Goal: Task Accomplishment & Management: Manage account settings

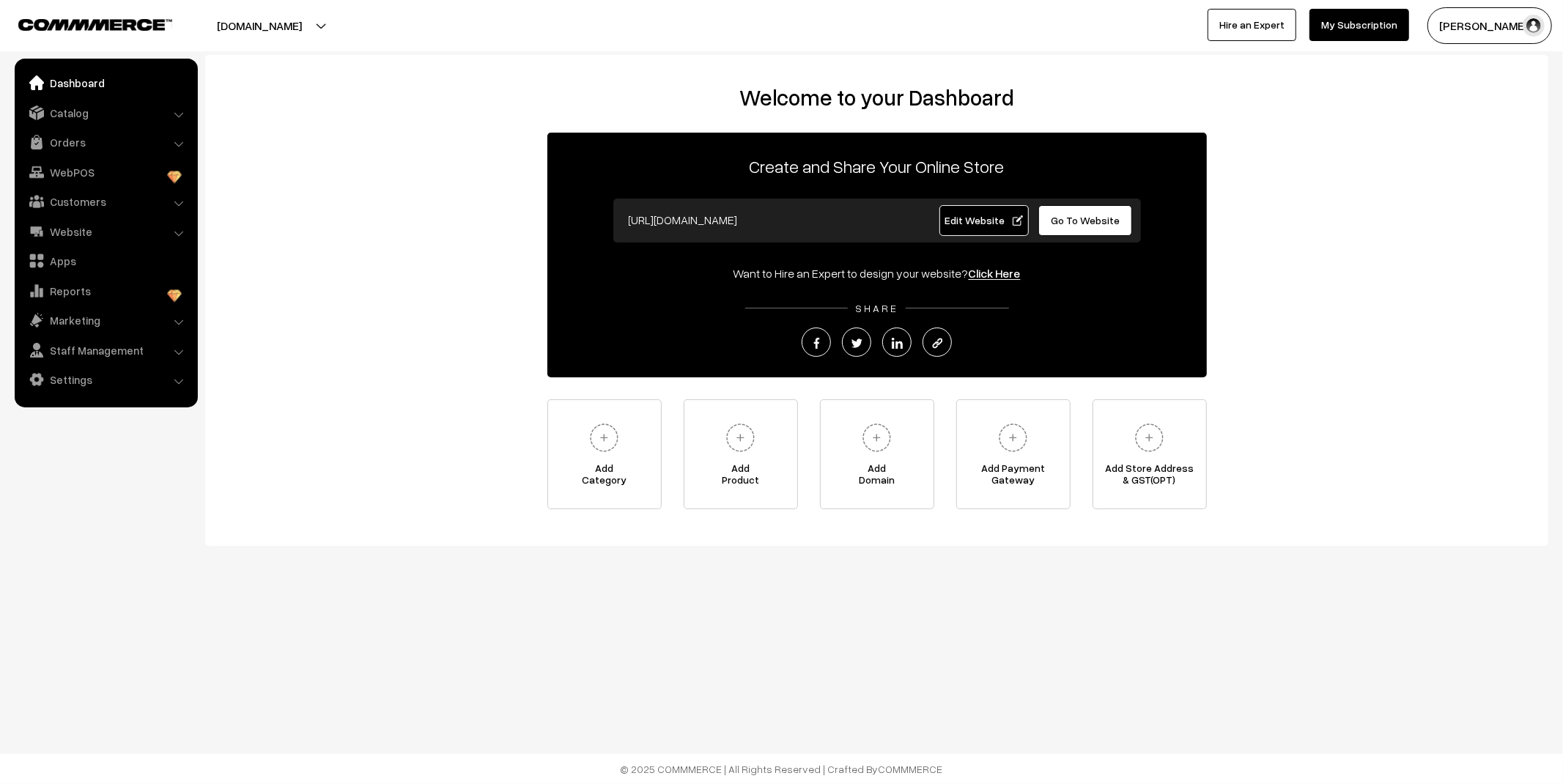
click at [122, 131] on link "Orders" at bounding box center [106, 142] width 175 height 26
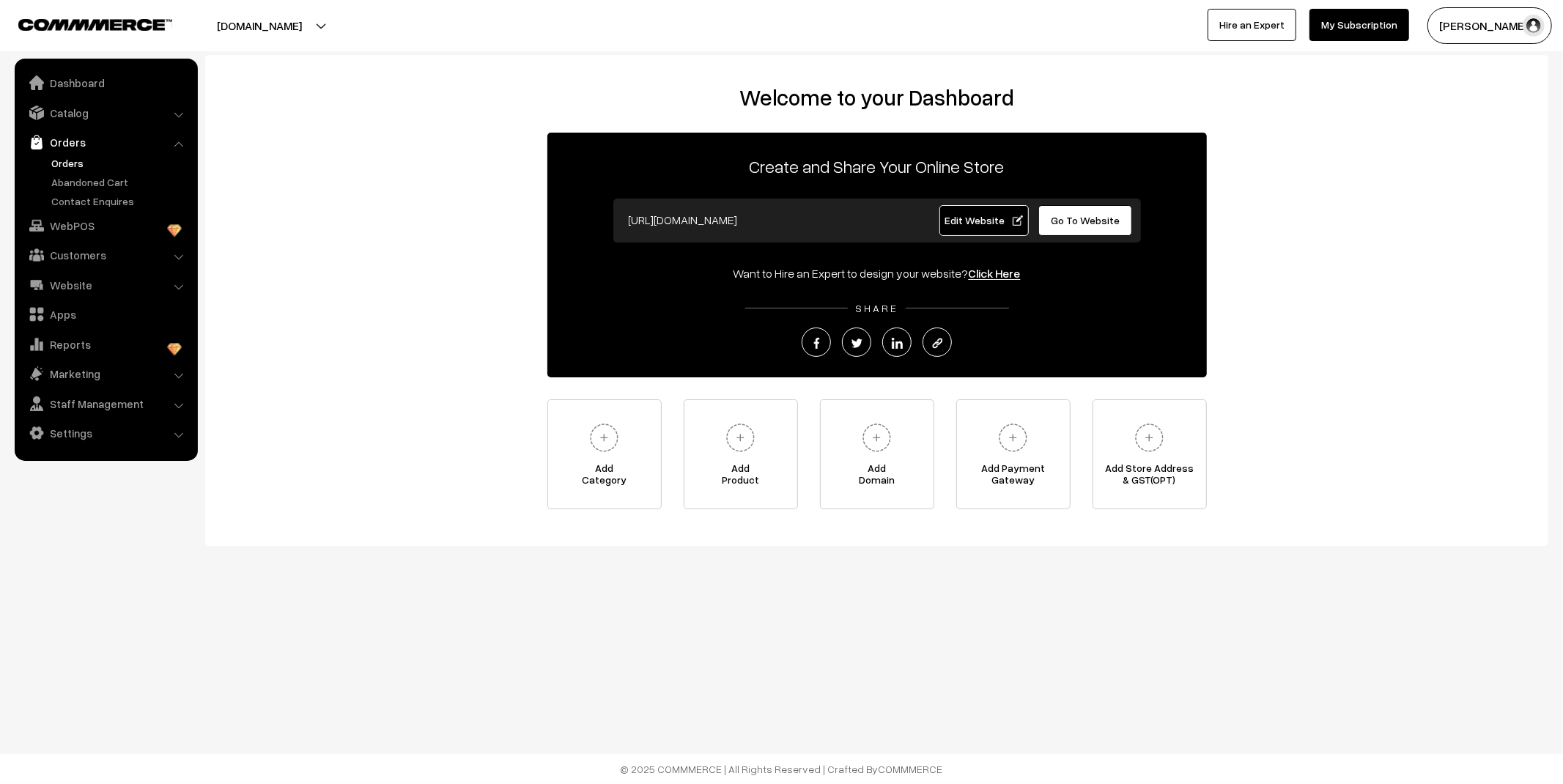
click at [84, 160] on link "Orders" at bounding box center [120, 163] width 145 height 16
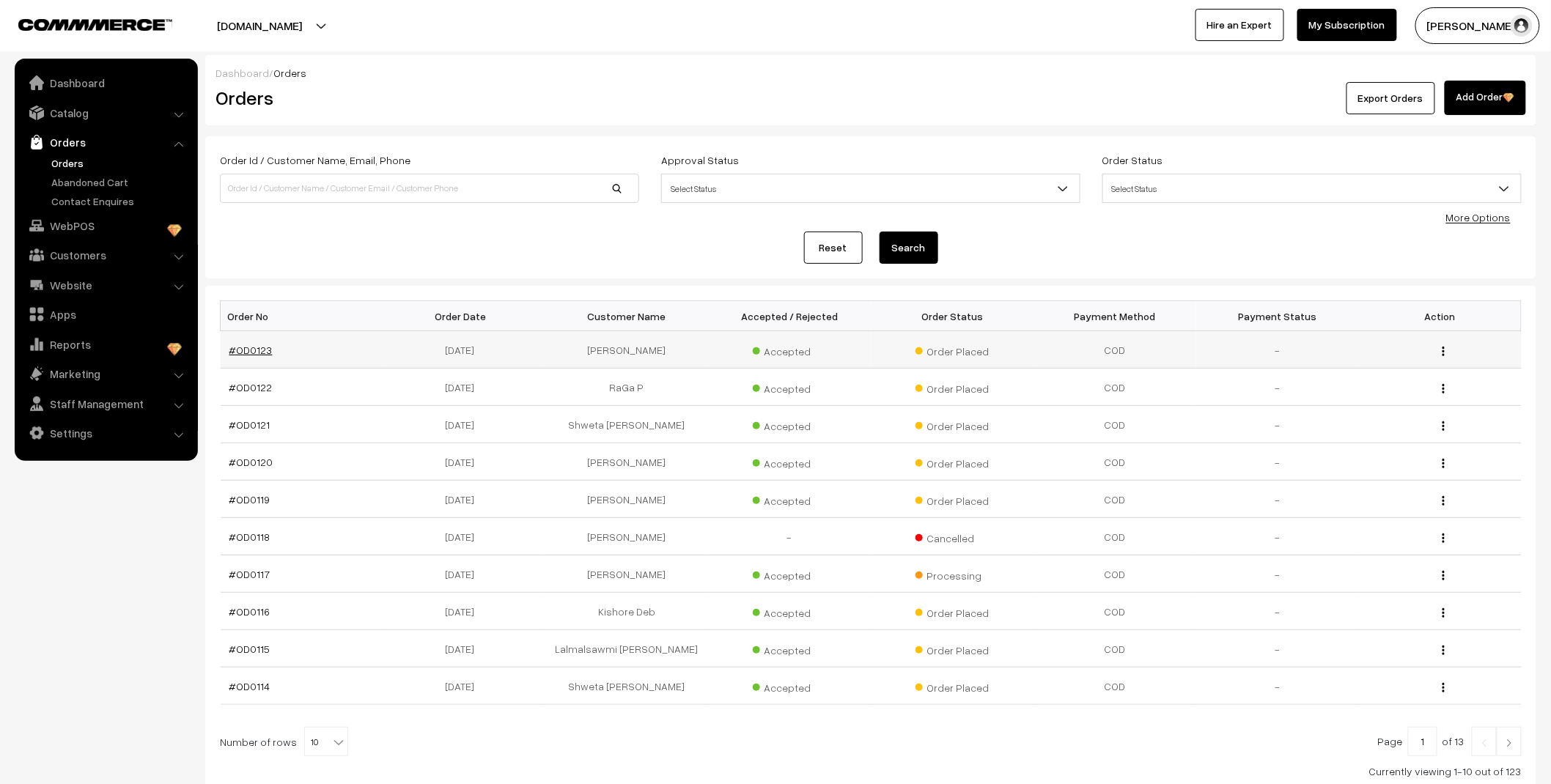
click at [261, 352] on link "#OD0123" at bounding box center [251, 349] width 43 height 13
click at [84, 184] on link "Abandoned Cart" at bounding box center [120, 182] width 145 height 16
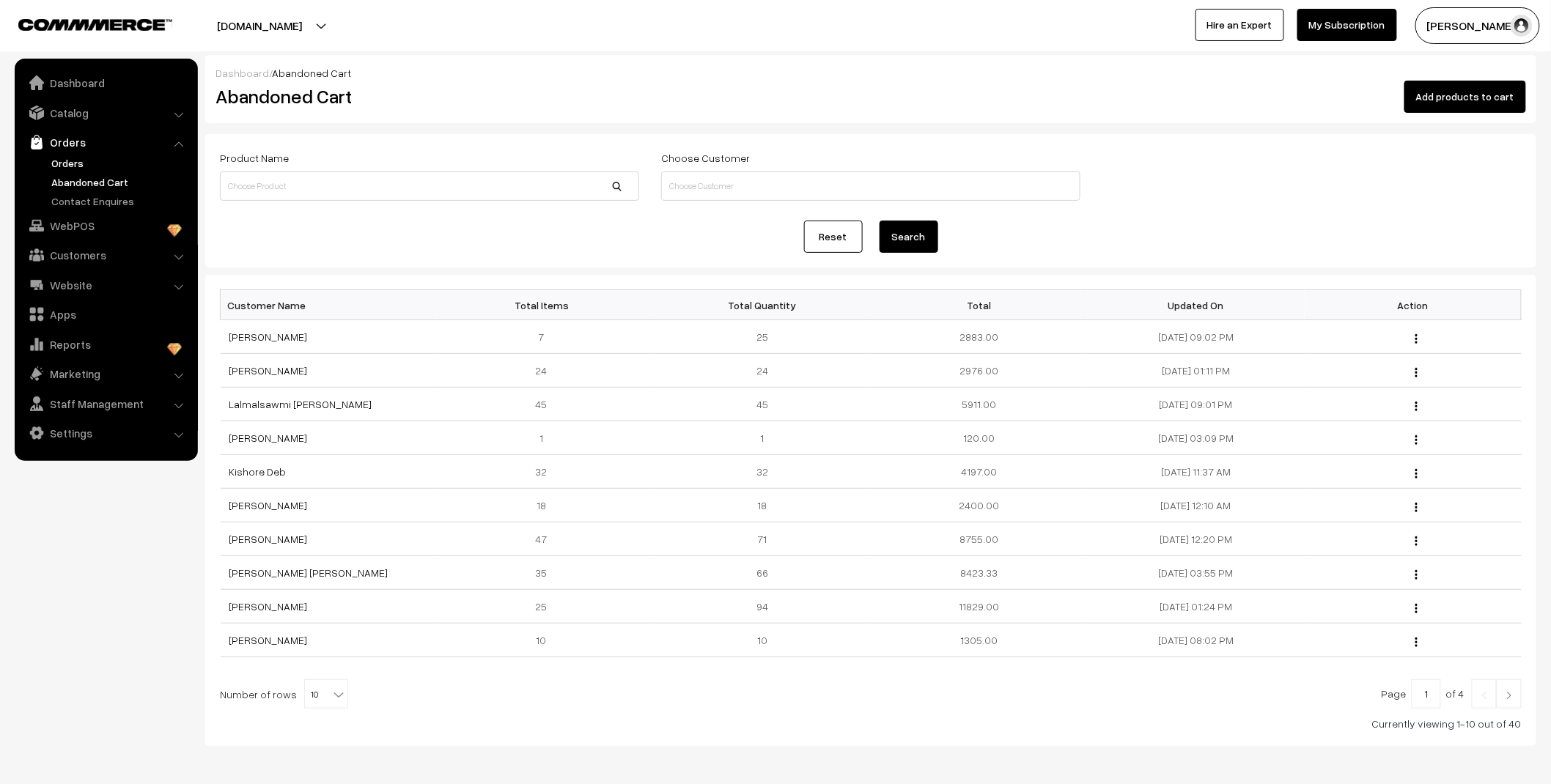
click at [68, 155] on link "Orders" at bounding box center [120, 163] width 145 height 16
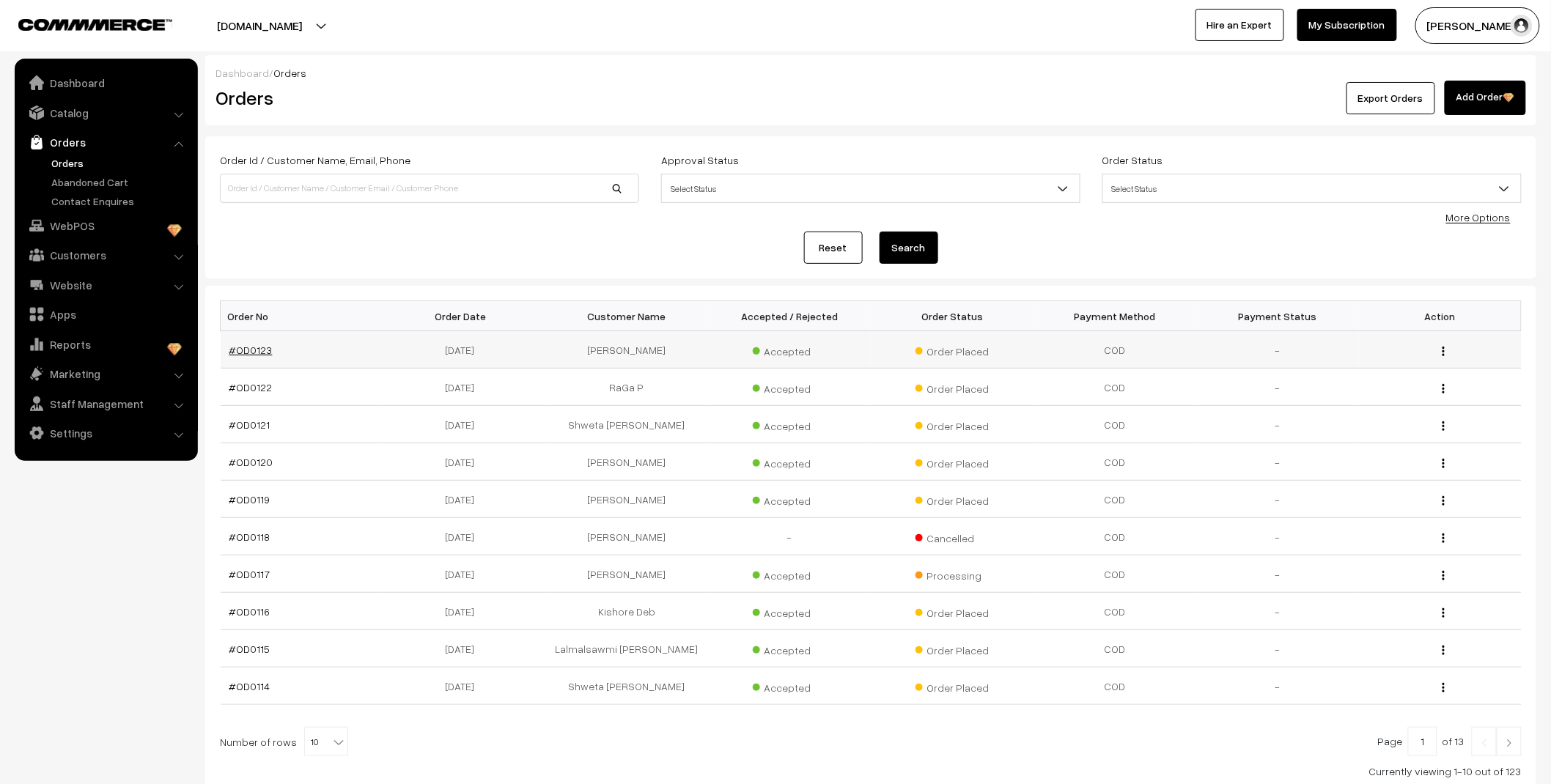
click at [250, 343] on link "#OD0123" at bounding box center [251, 349] width 43 height 13
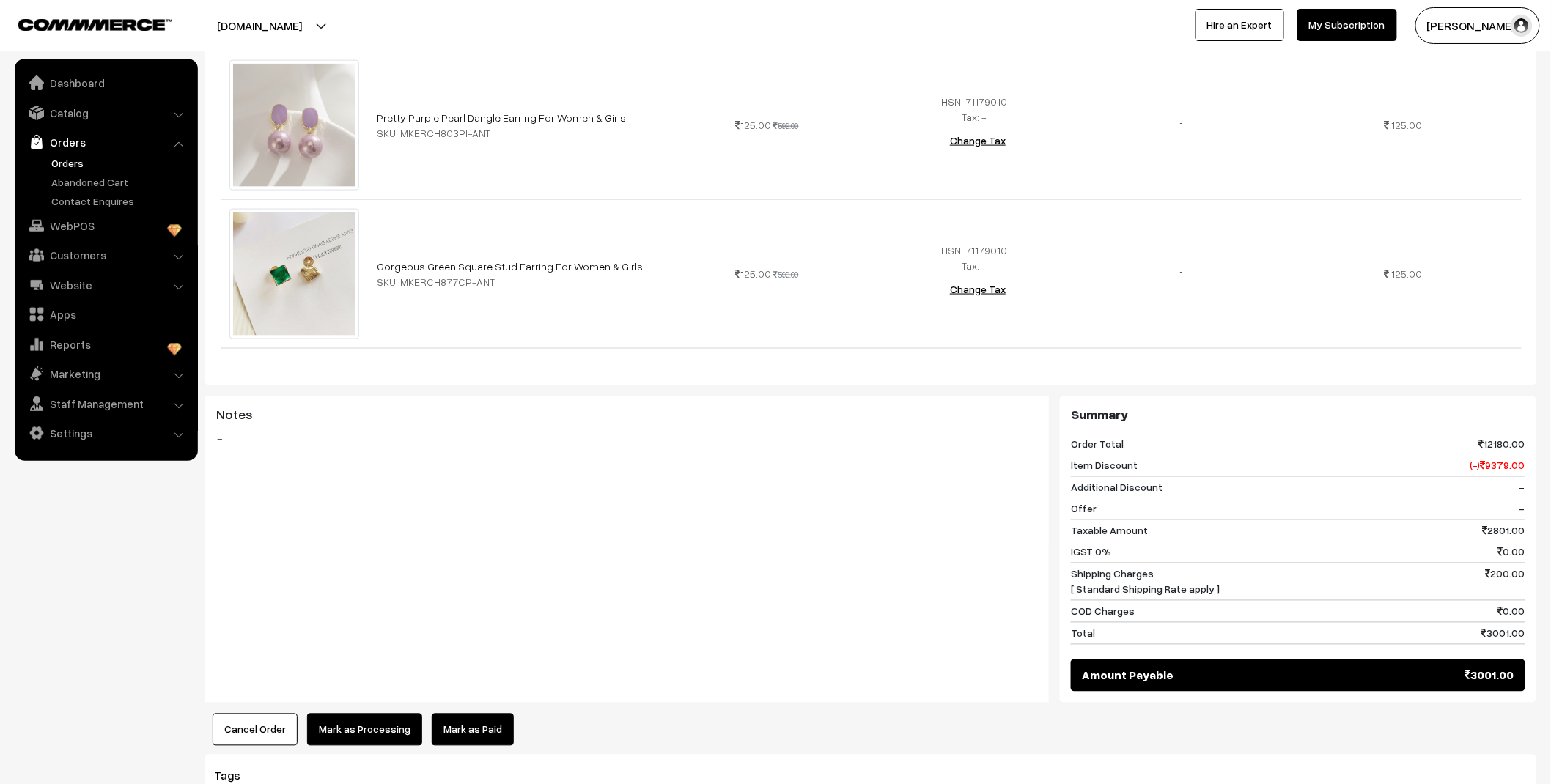
scroll to position [3264, 0]
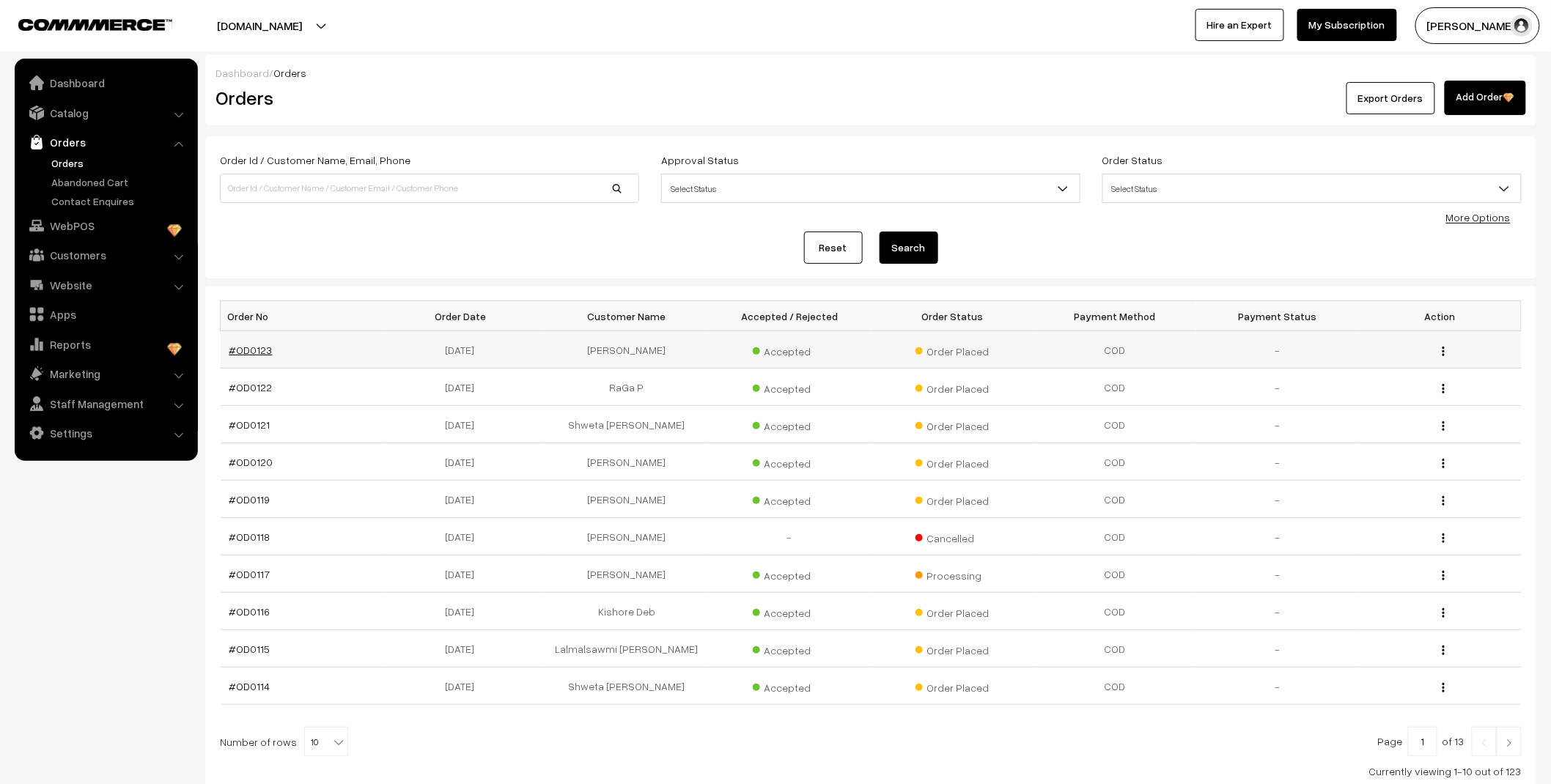
click at [257, 354] on link "#OD0123" at bounding box center [251, 349] width 43 height 13
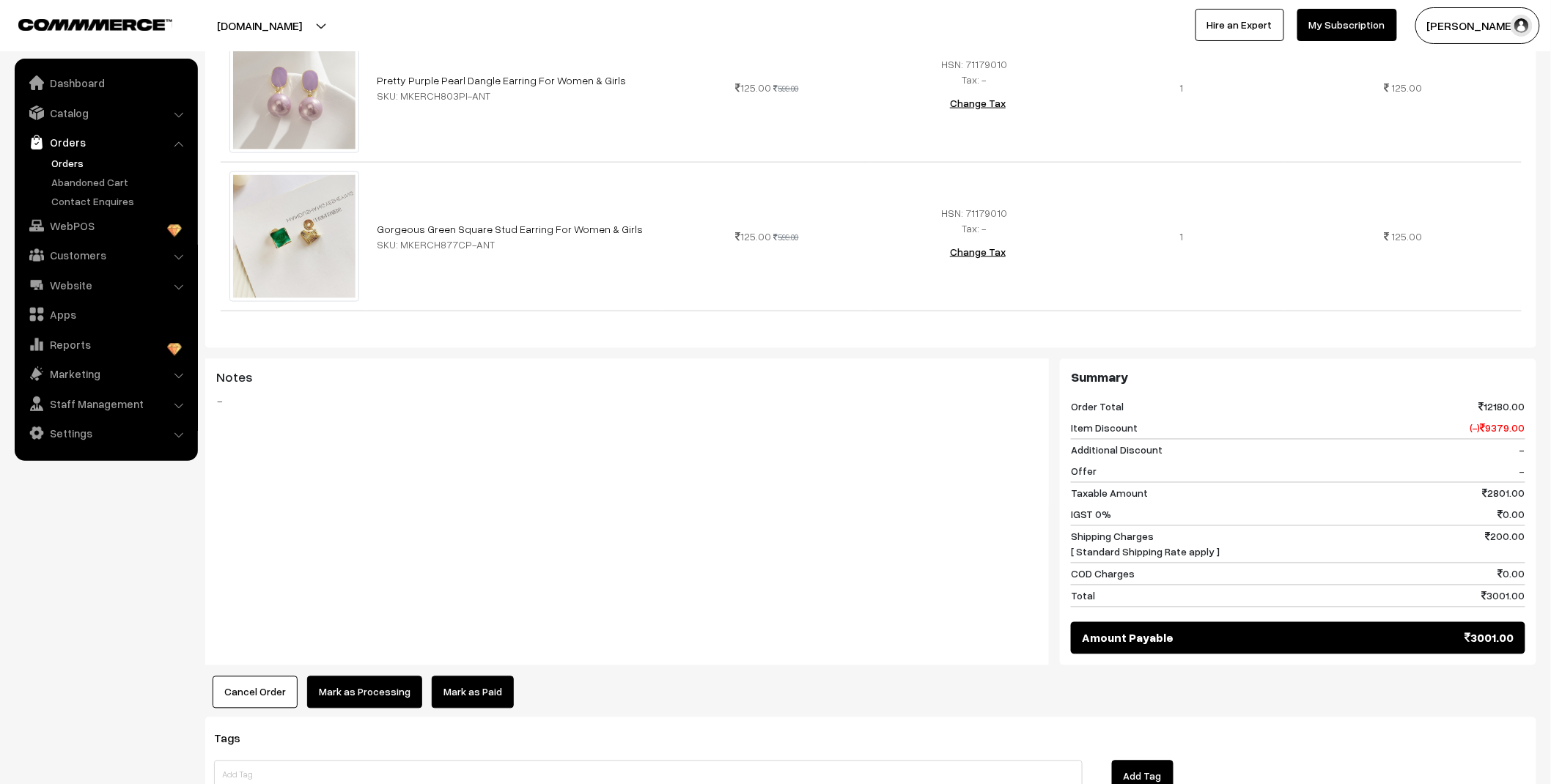
scroll to position [3264, 0]
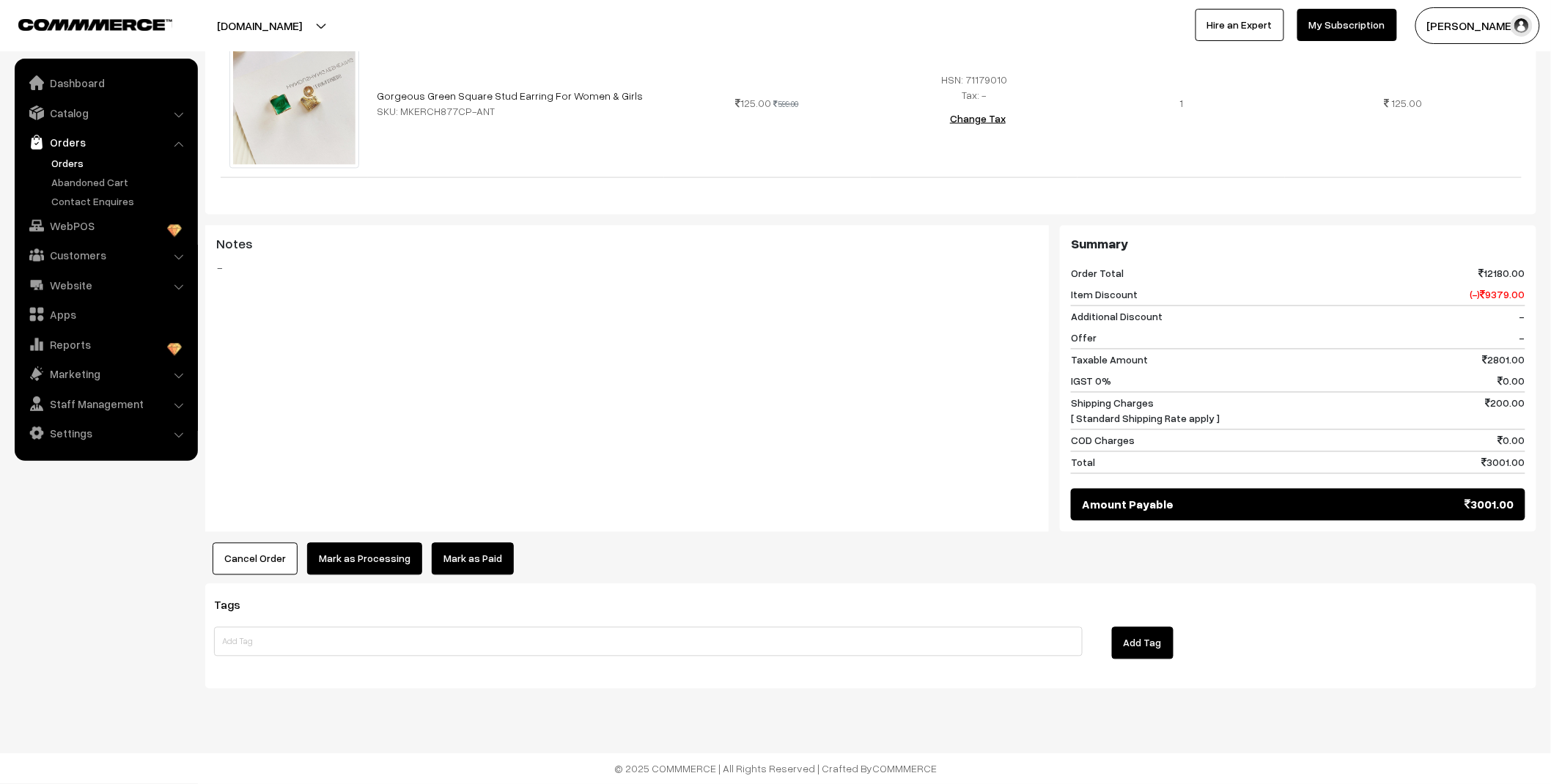
click at [62, 163] on link "Orders" at bounding box center [120, 163] width 145 height 16
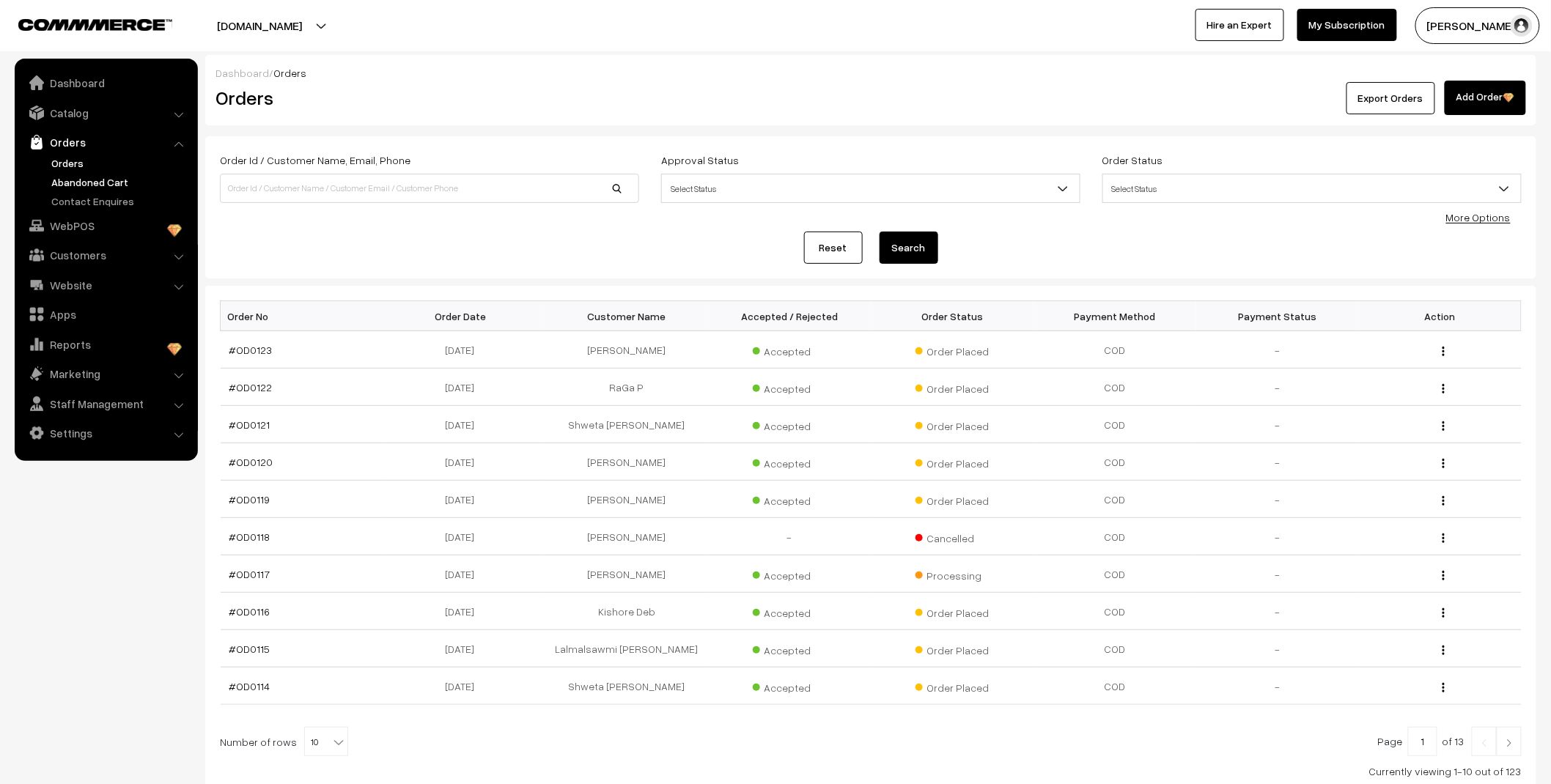
click at [114, 183] on link "Abandoned Cart" at bounding box center [120, 182] width 145 height 16
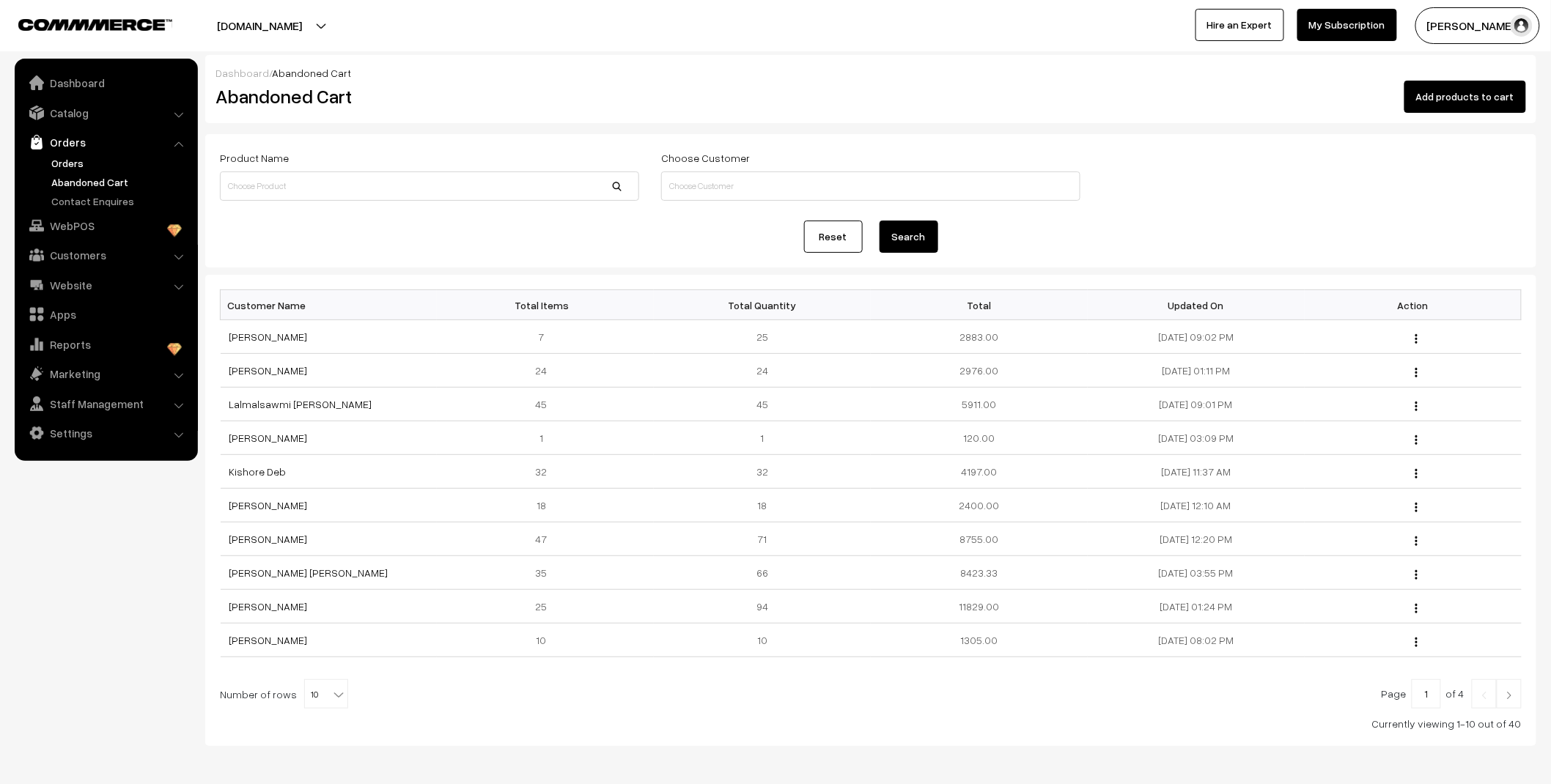
click at [64, 158] on link "Orders" at bounding box center [120, 163] width 145 height 16
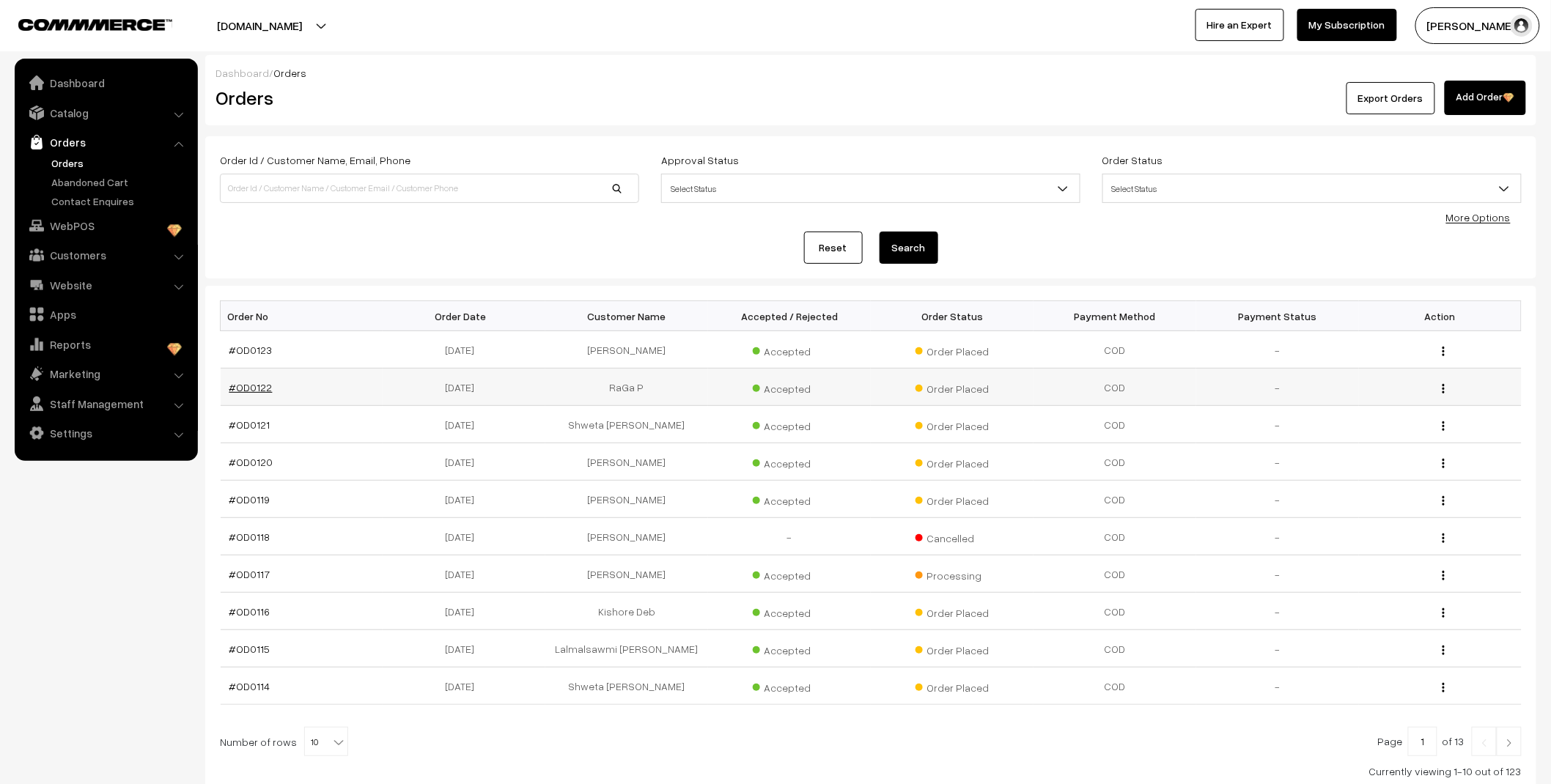
click at [246, 389] on link "#OD0122" at bounding box center [251, 387] width 43 height 13
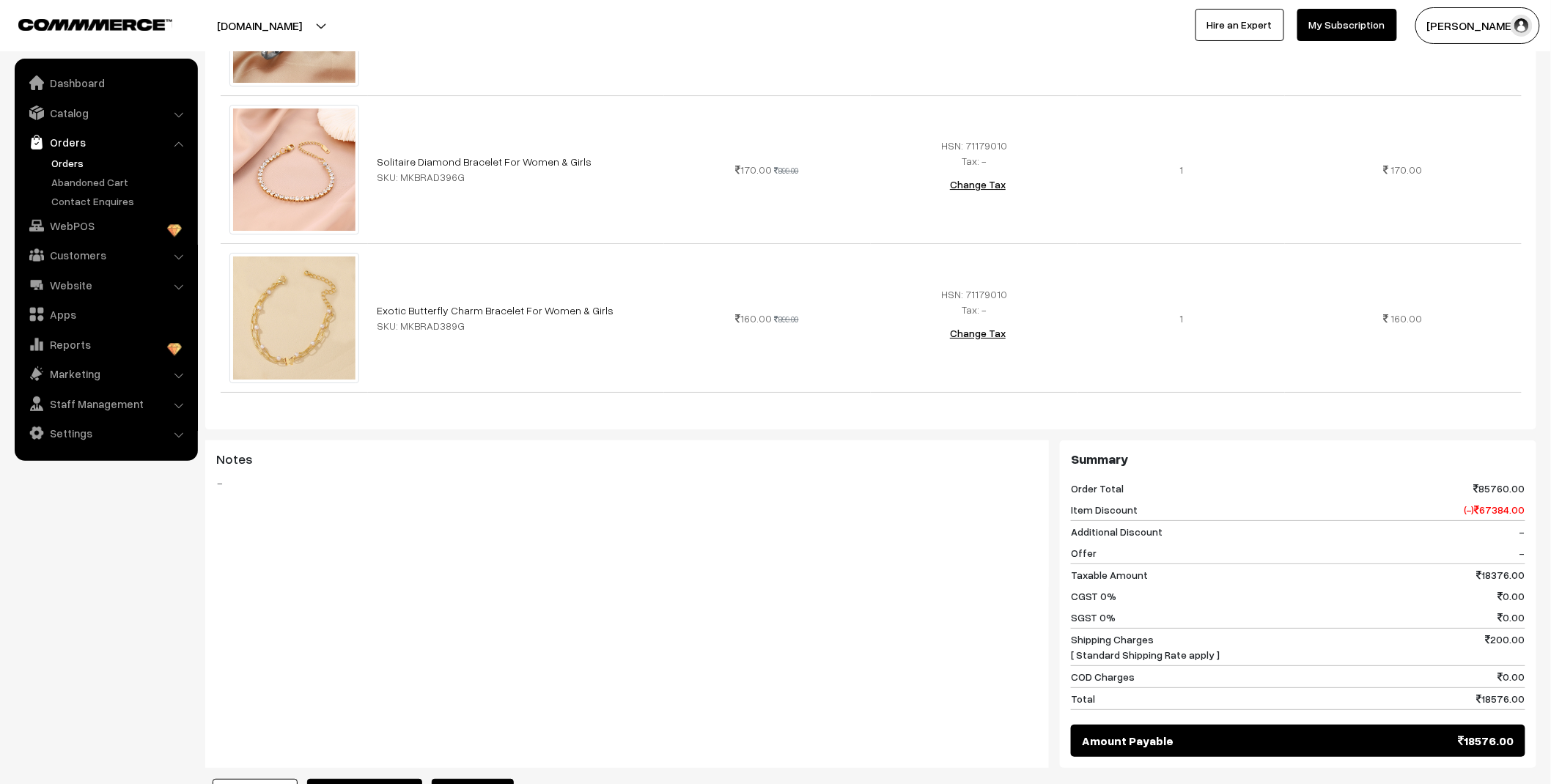
scroll to position [20768, 0]
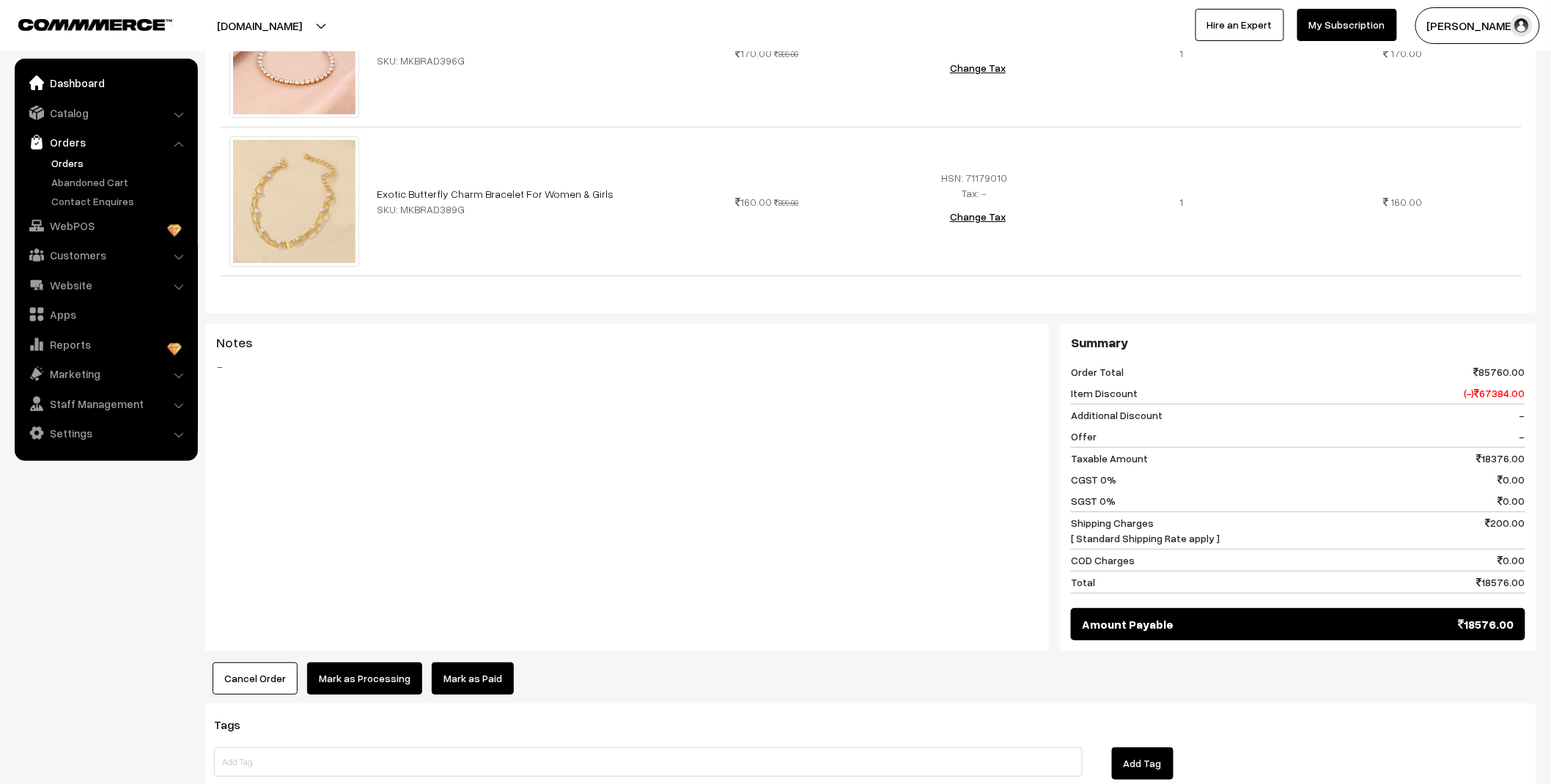
click at [57, 85] on link "Dashboard" at bounding box center [106, 82] width 175 height 26
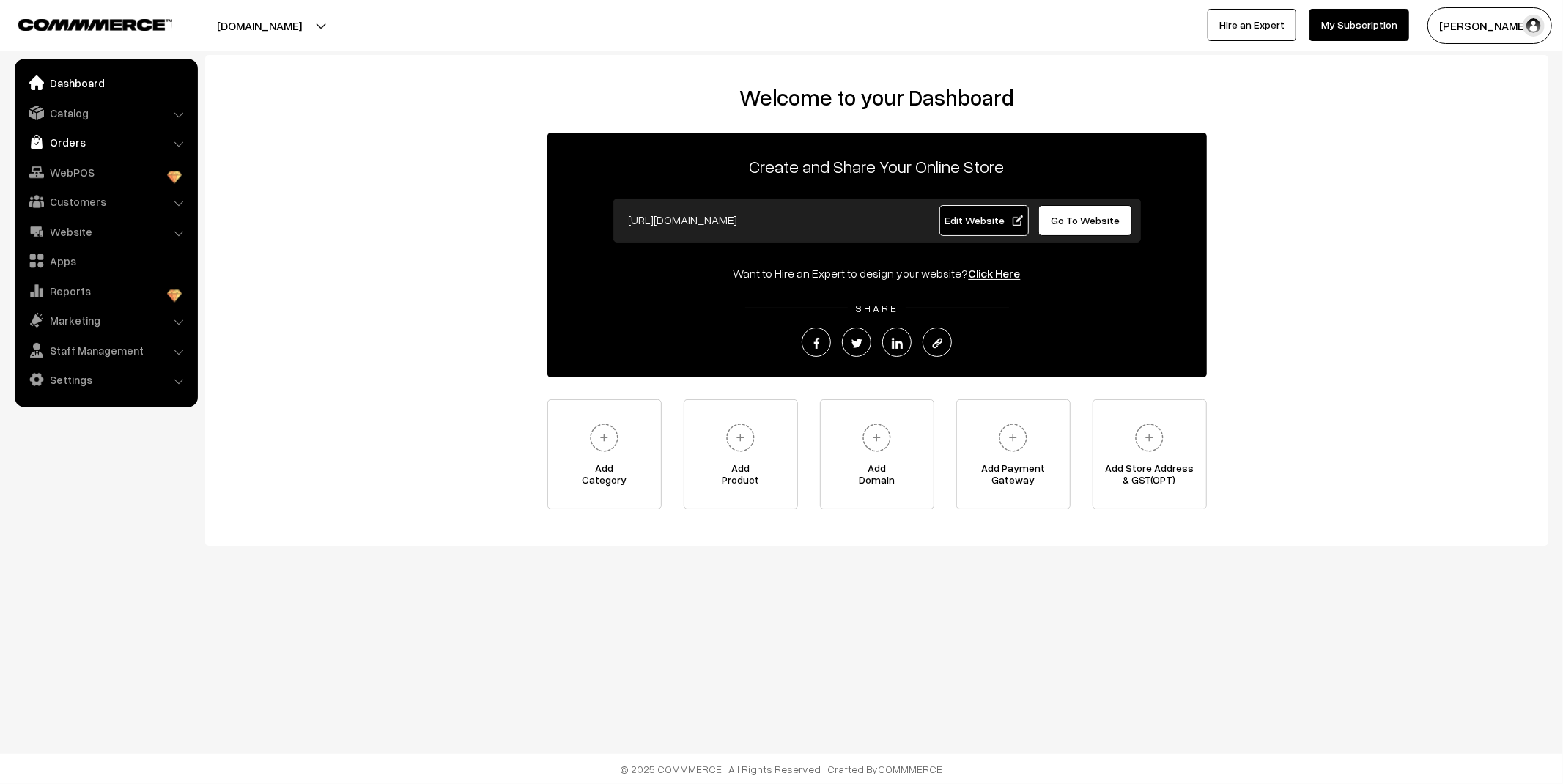
click at [73, 146] on link "Orders" at bounding box center [106, 142] width 175 height 26
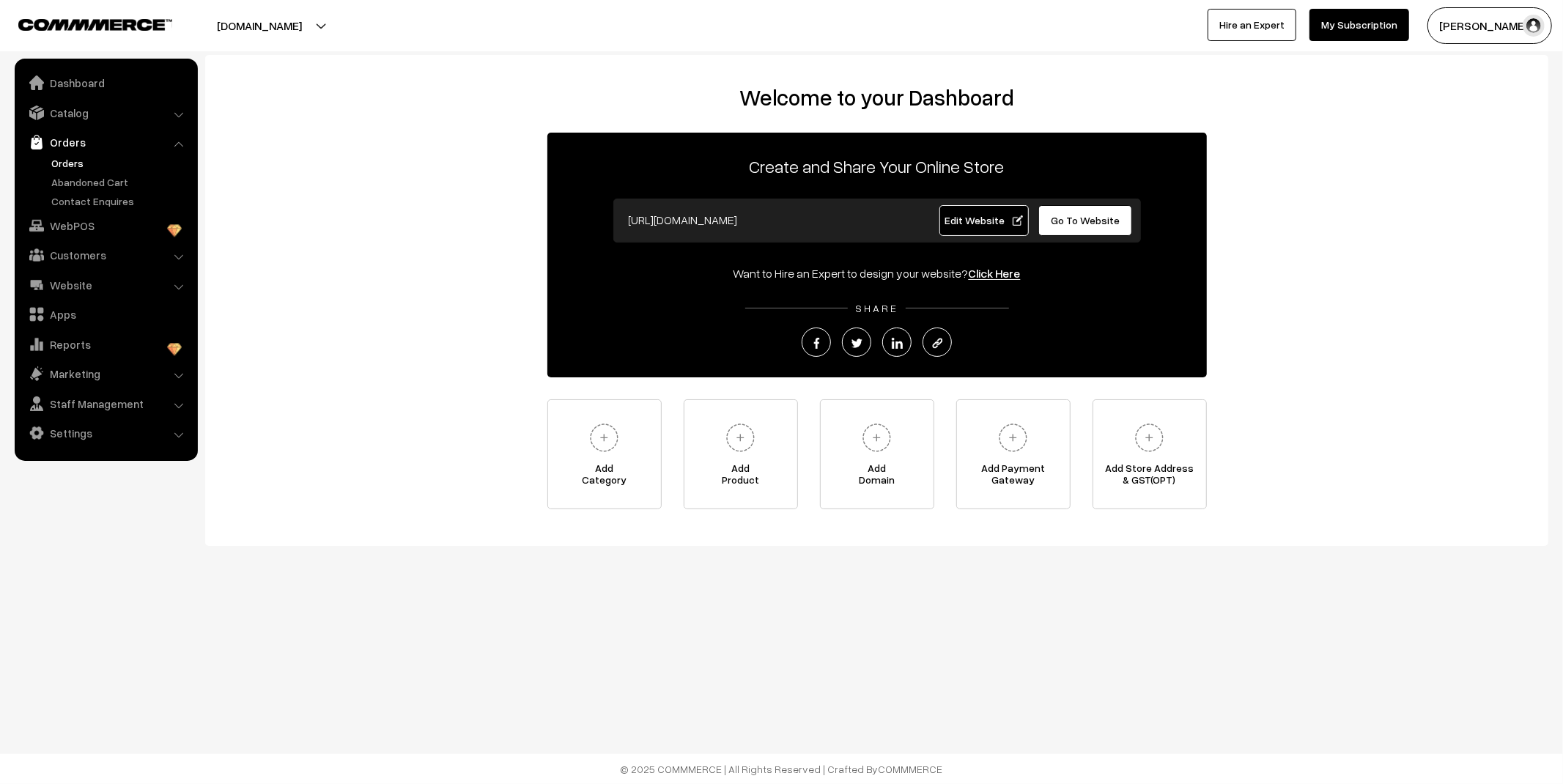
click at [70, 159] on link "Orders" at bounding box center [120, 163] width 145 height 16
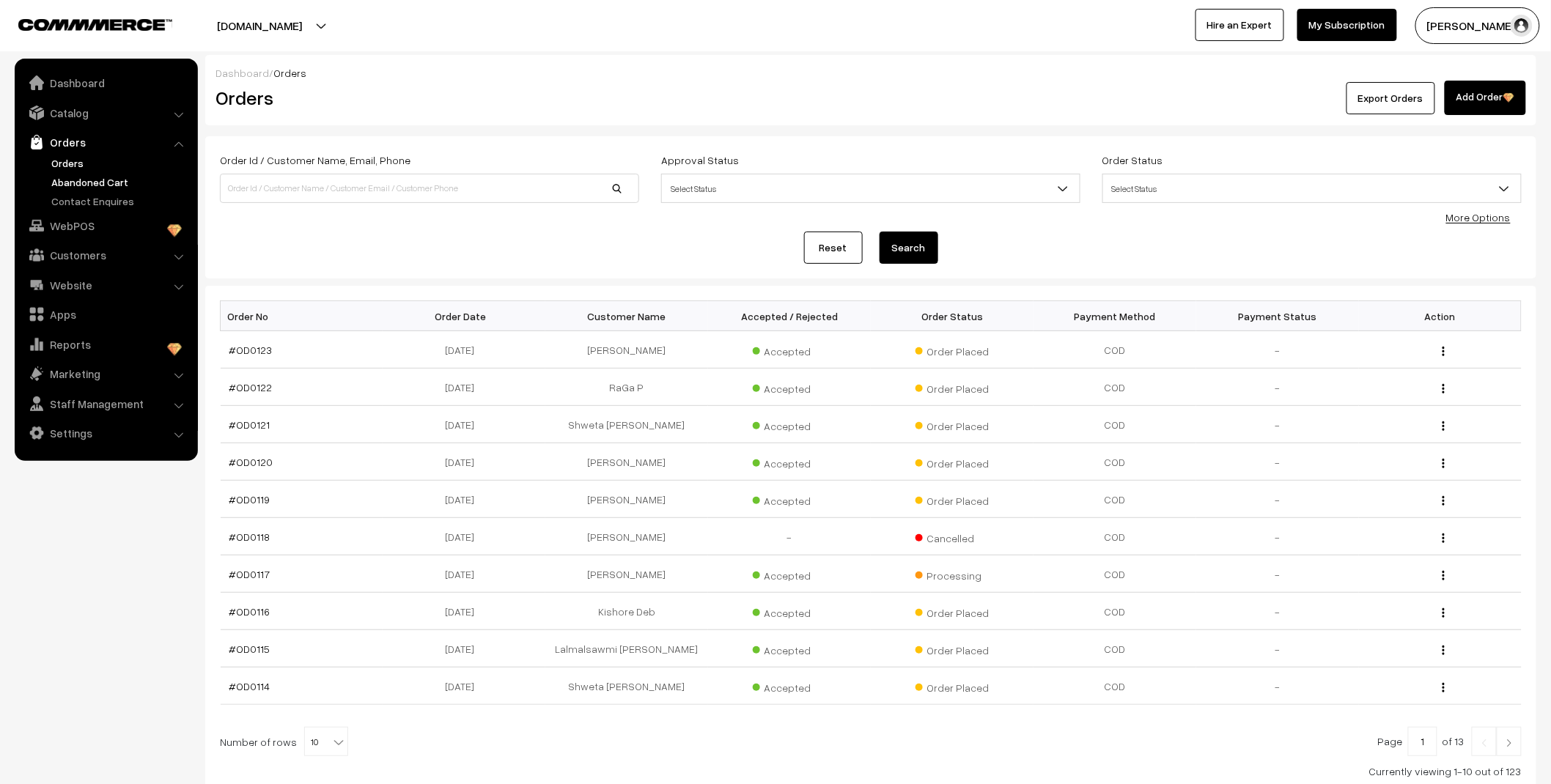
click at [101, 181] on link "Abandoned Cart" at bounding box center [120, 182] width 145 height 16
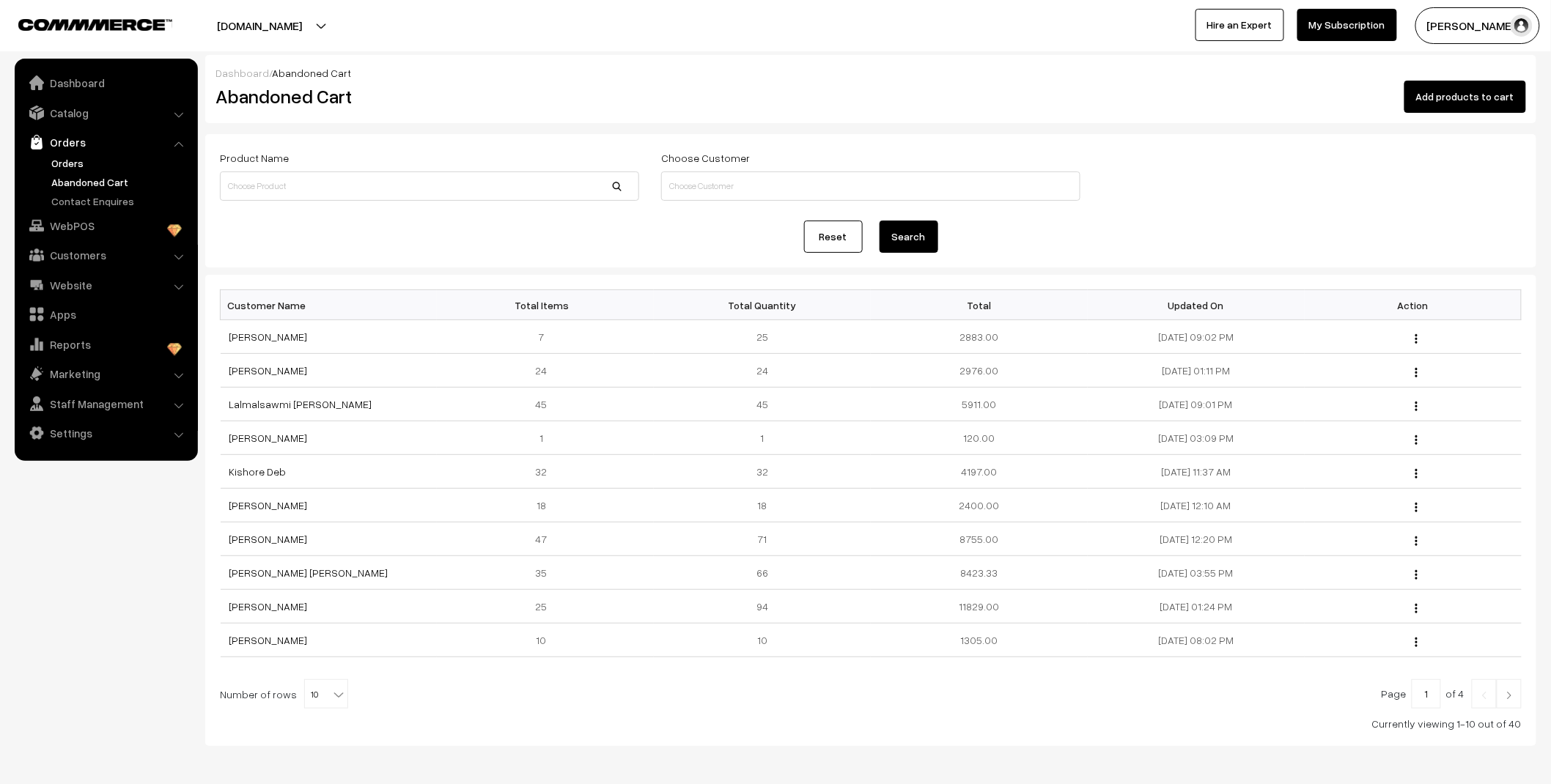
click at [74, 164] on link "Orders" at bounding box center [120, 163] width 145 height 16
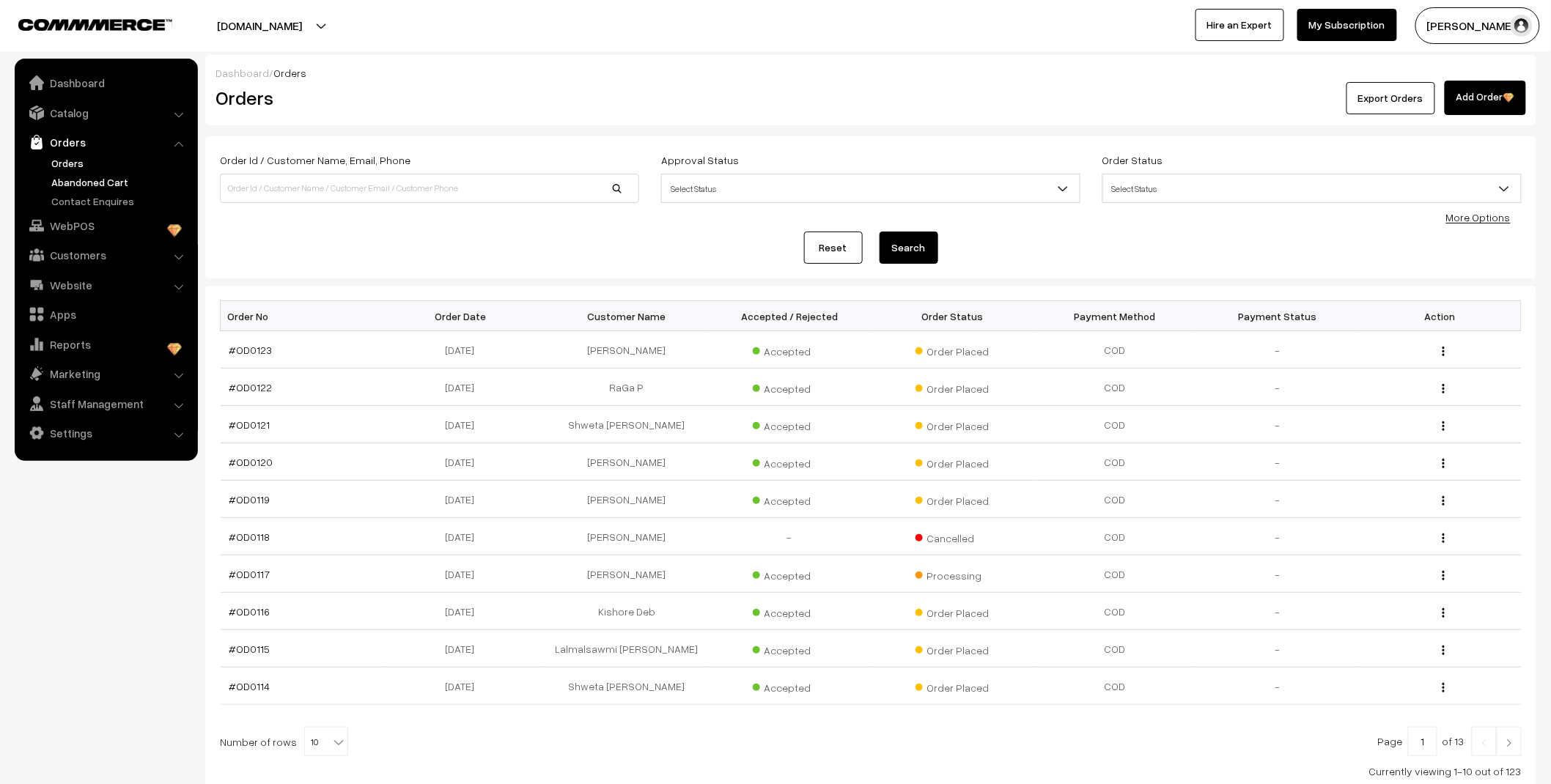
click at [92, 187] on link "Abandoned Cart" at bounding box center [120, 182] width 145 height 16
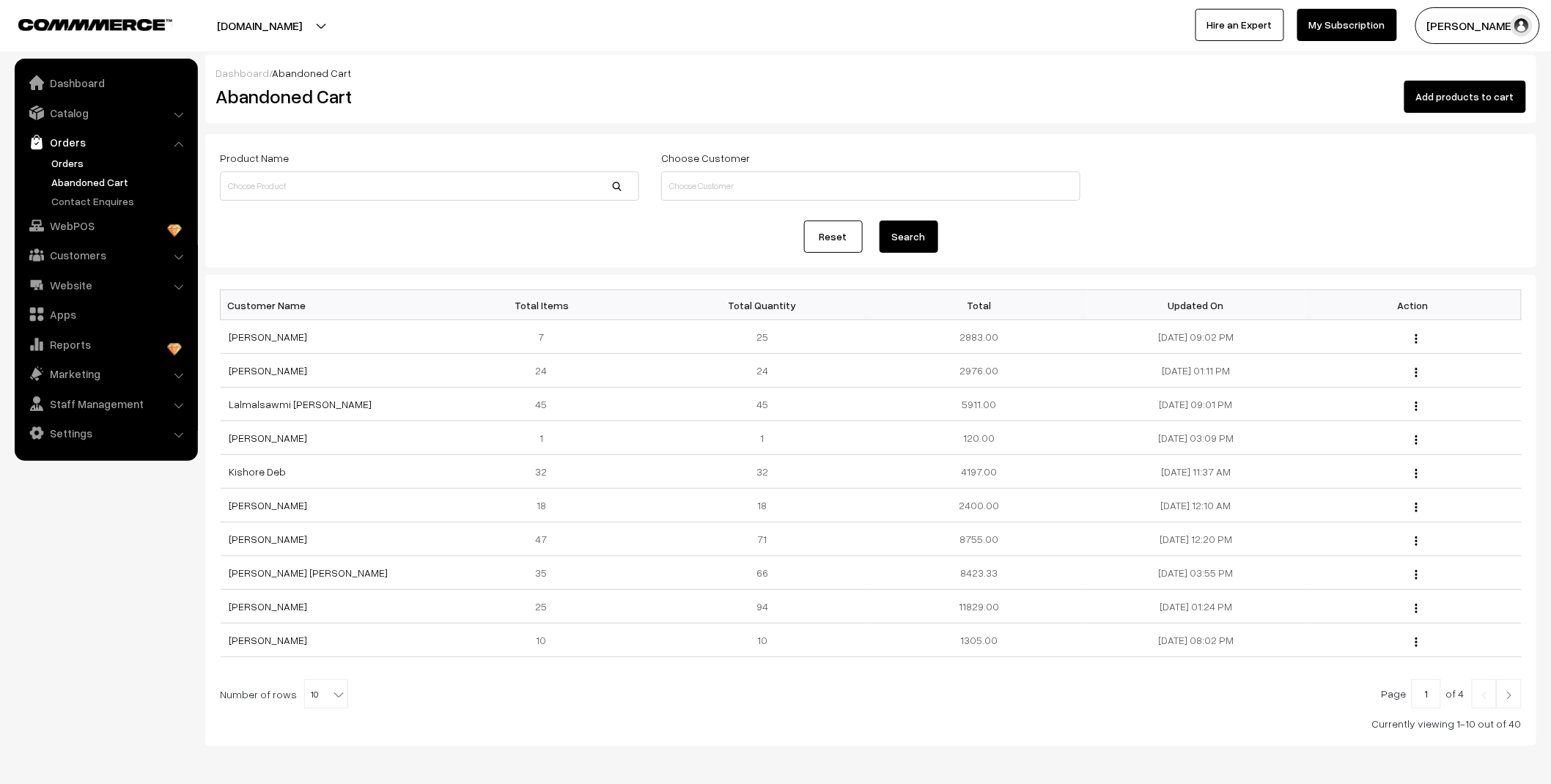
click at [79, 165] on link "Orders" at bounding box center [120, 163] width 145 height 16
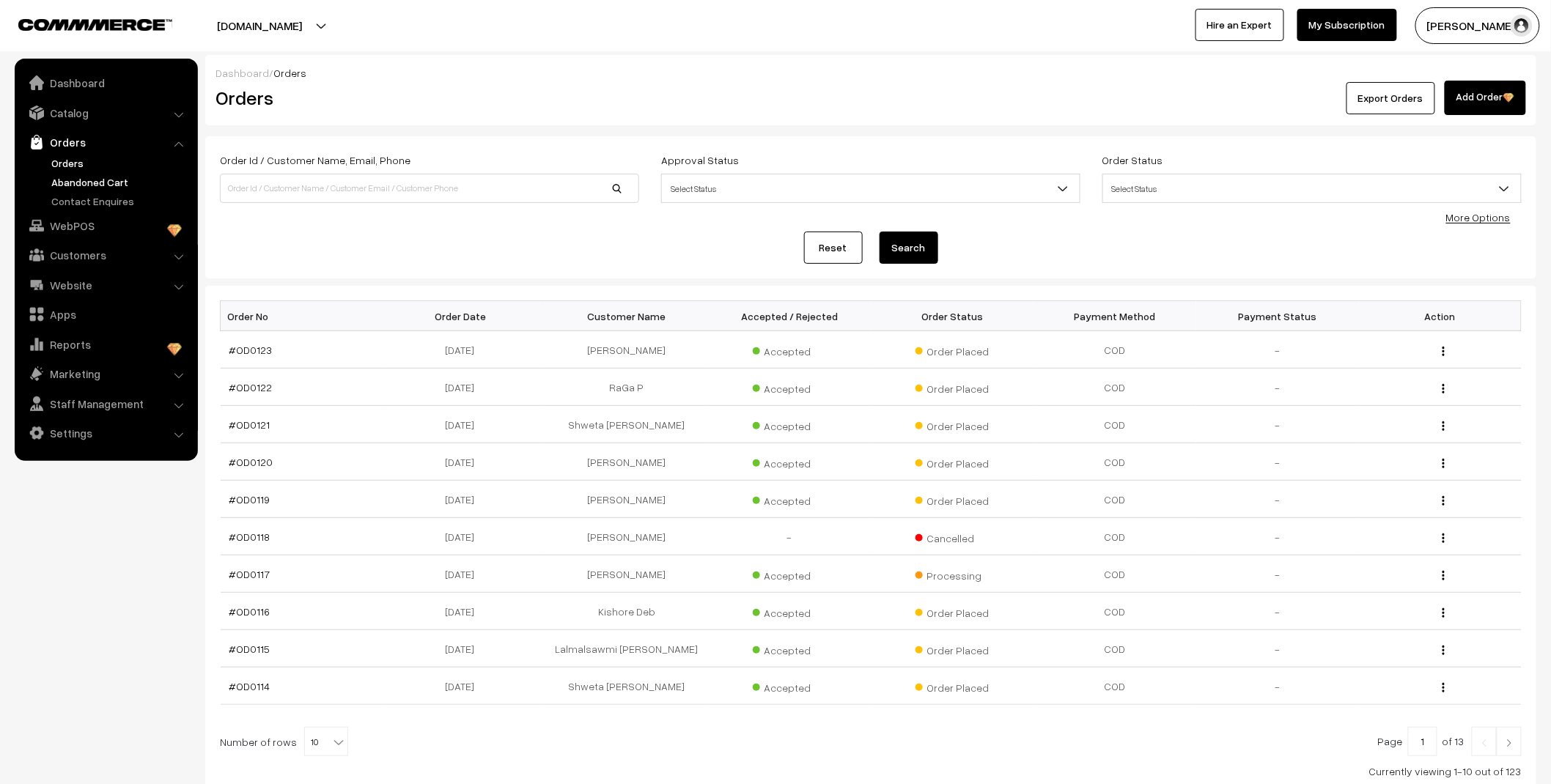
click at [106, 184] on link "Abandoned Cart" at bounding box center [120, 182] width 145 height 16
